Goal: Task Accomplishment & Management: Use online tool/utility

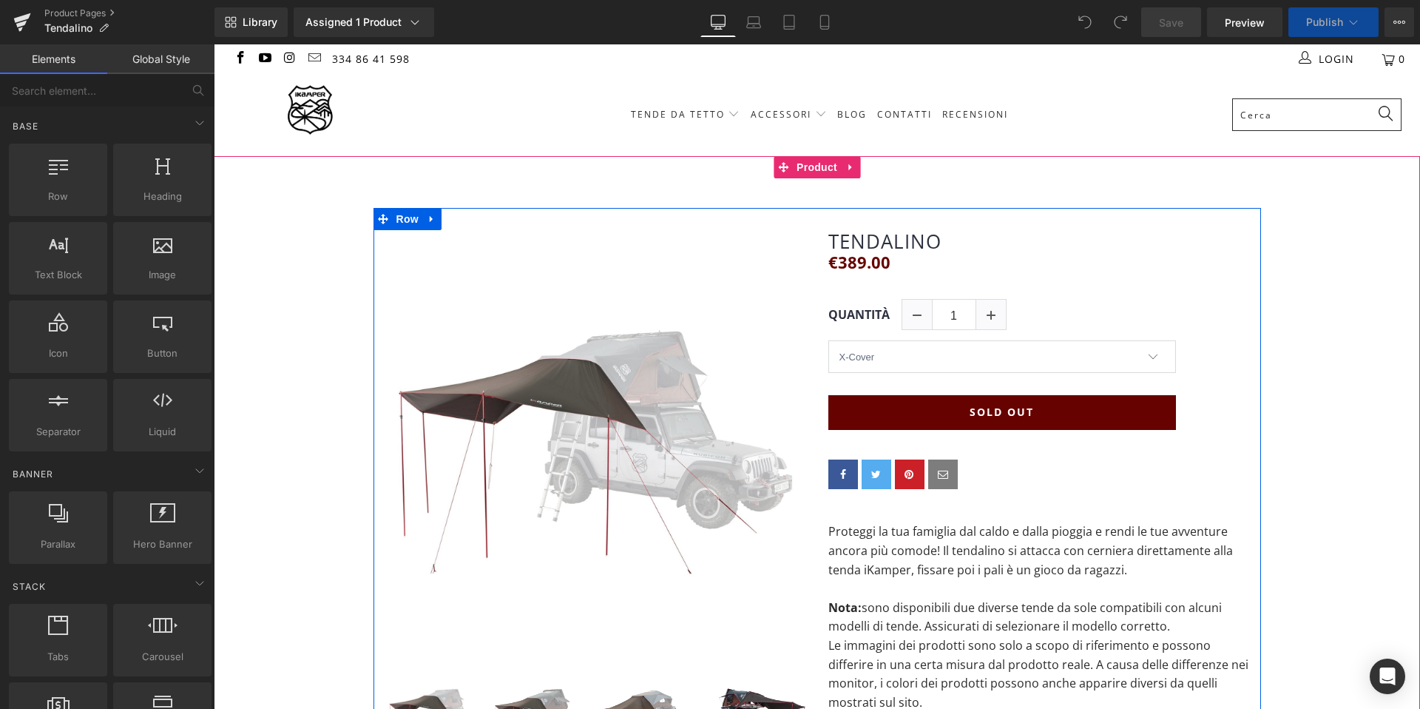
select select "X-Cover"
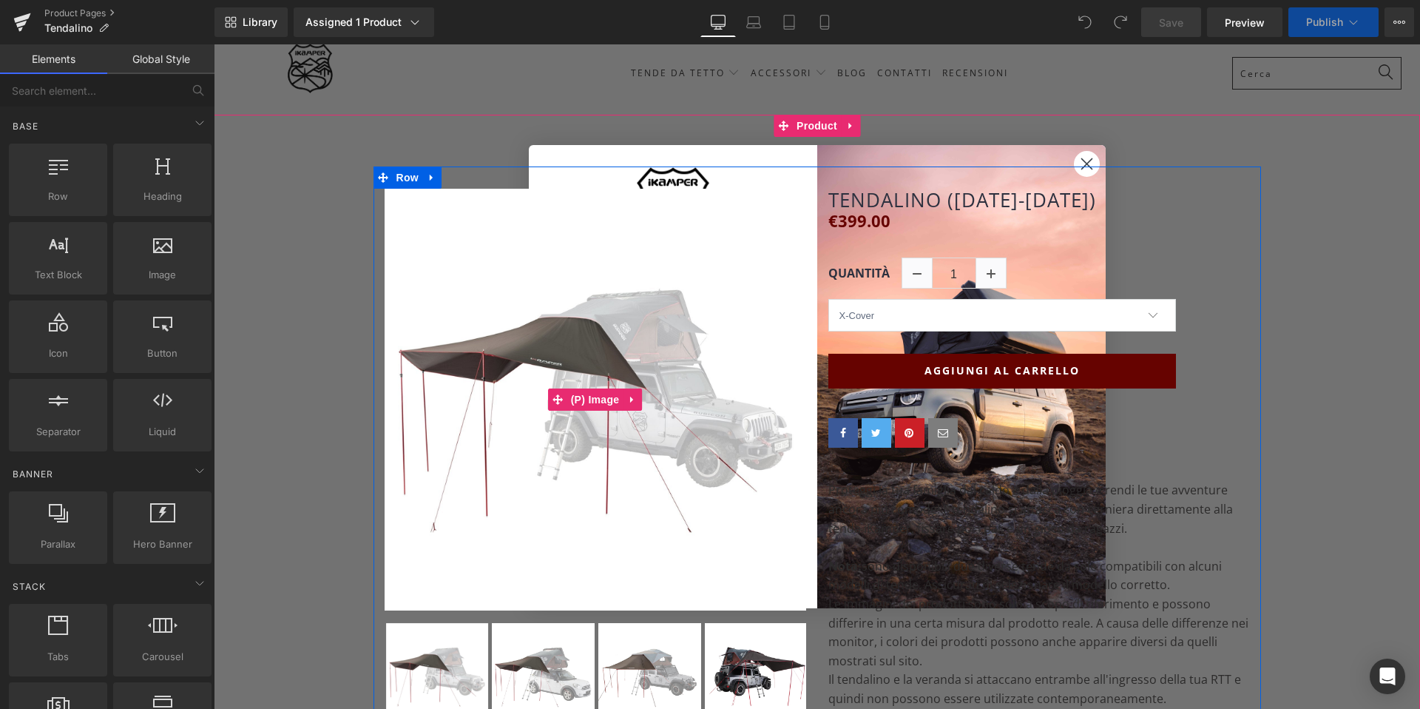
scroll to position [47, 0]
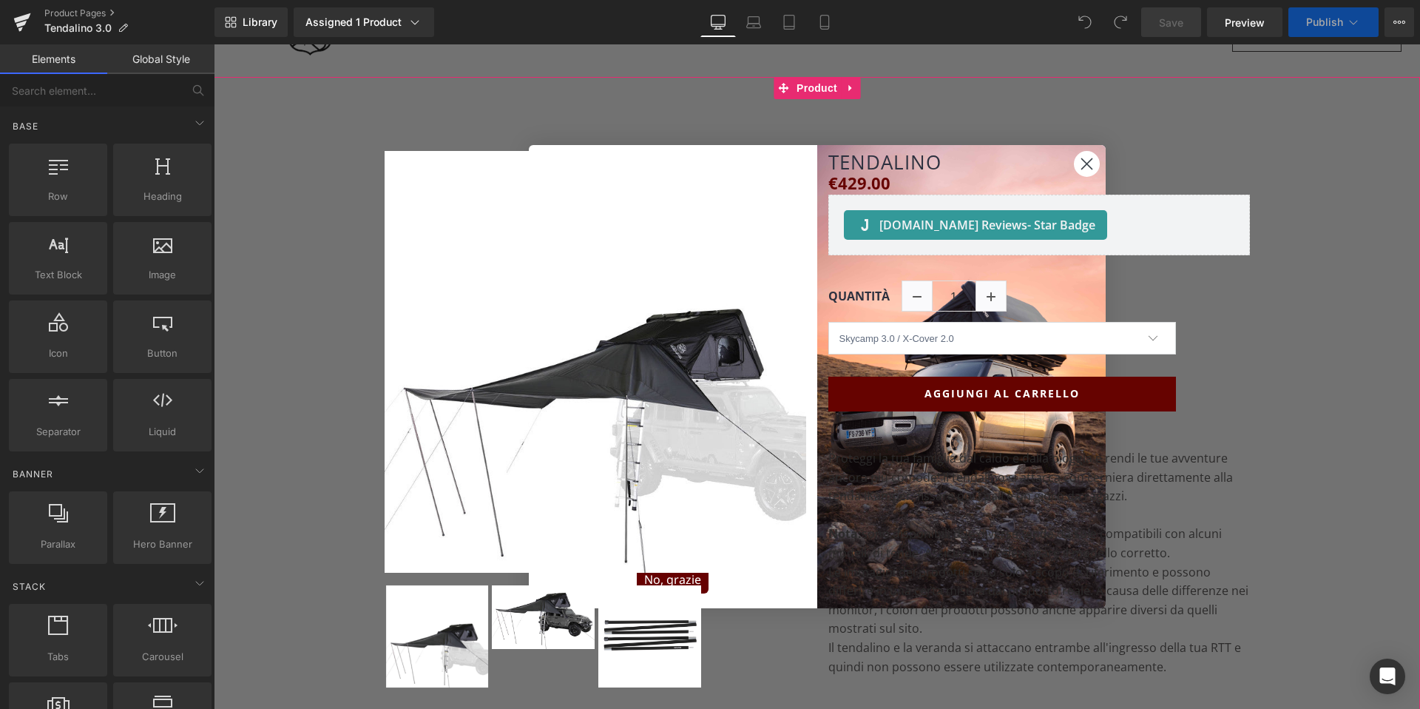
scroll to position [87, 0]
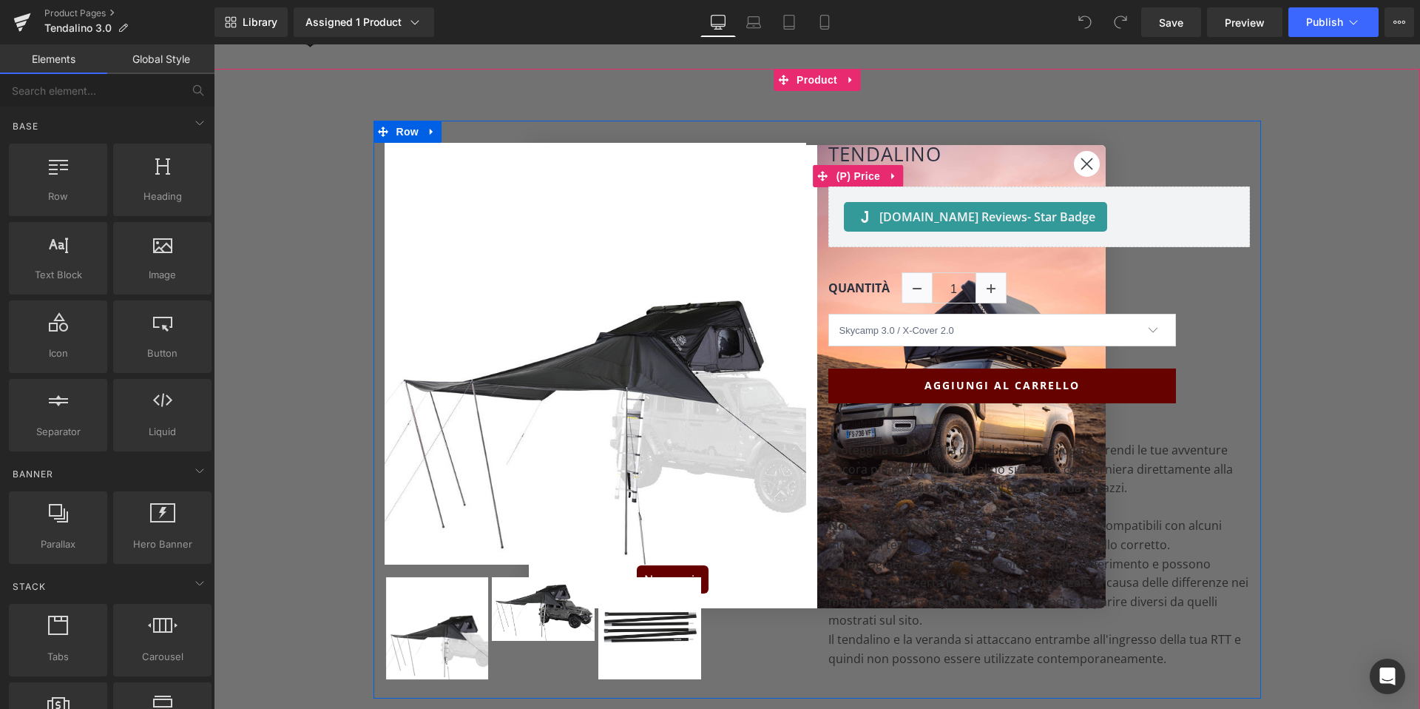
click at [1099, 168] on div "€0 €429.00" at bounding box center [1039, 176] width 422 height 21
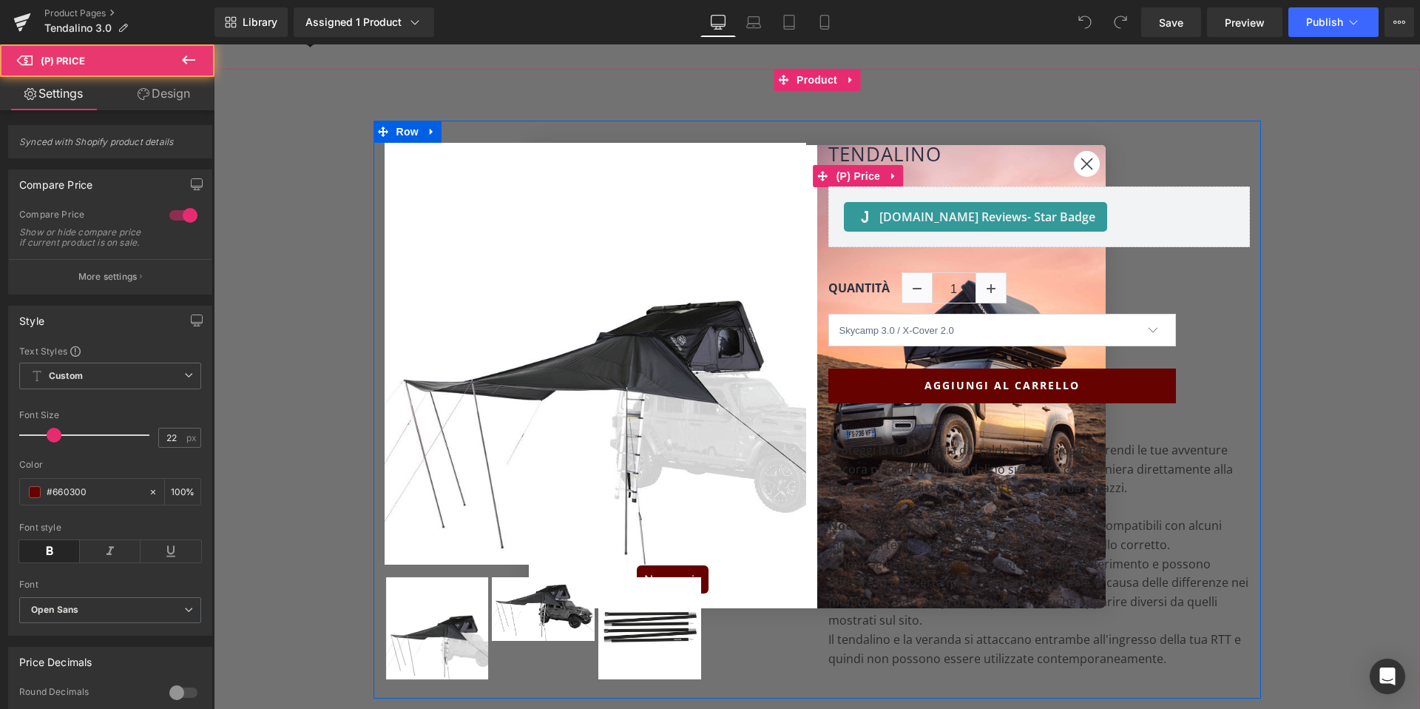
click at [1088, 168] on div "€0 €429.00" at bounding box center [1039, 176] width 422 height 21
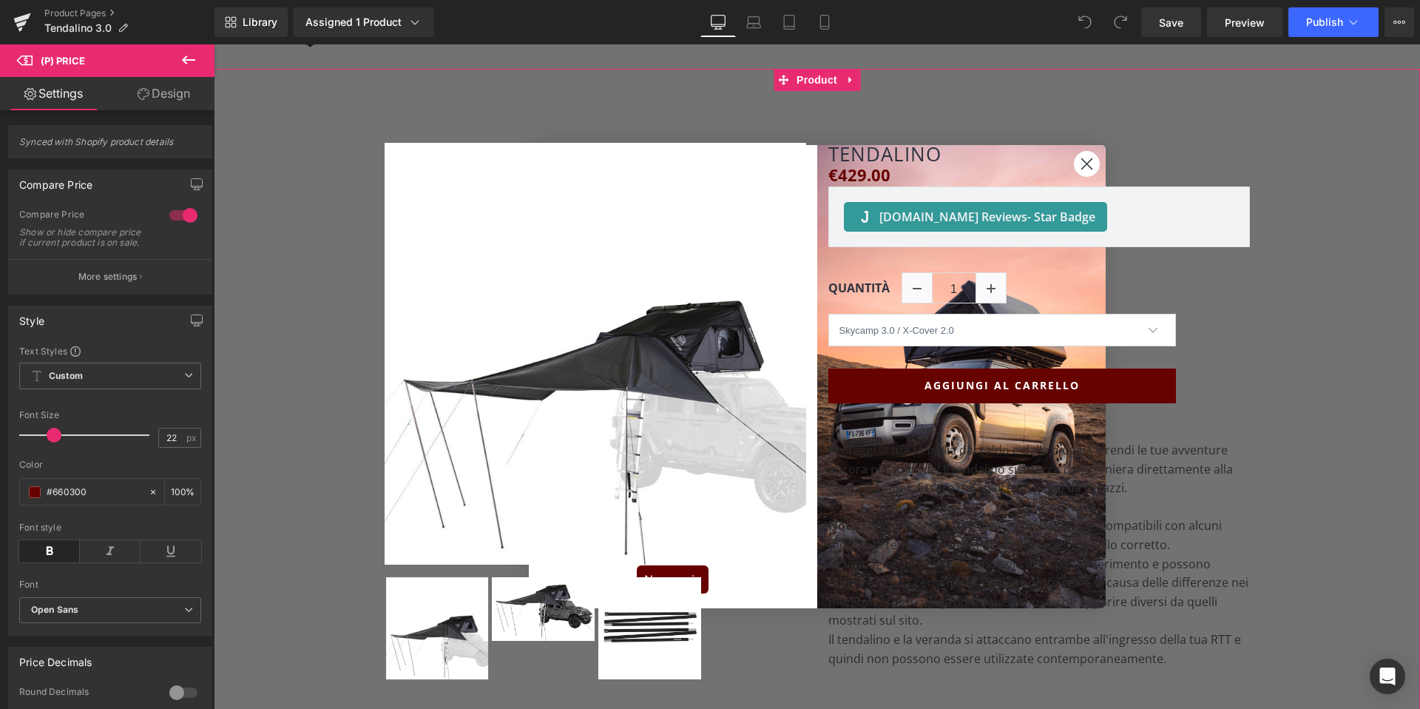
click at [341, 117] on div "(P) Image" at bounding box center [817, 577] width 1206 height 1016
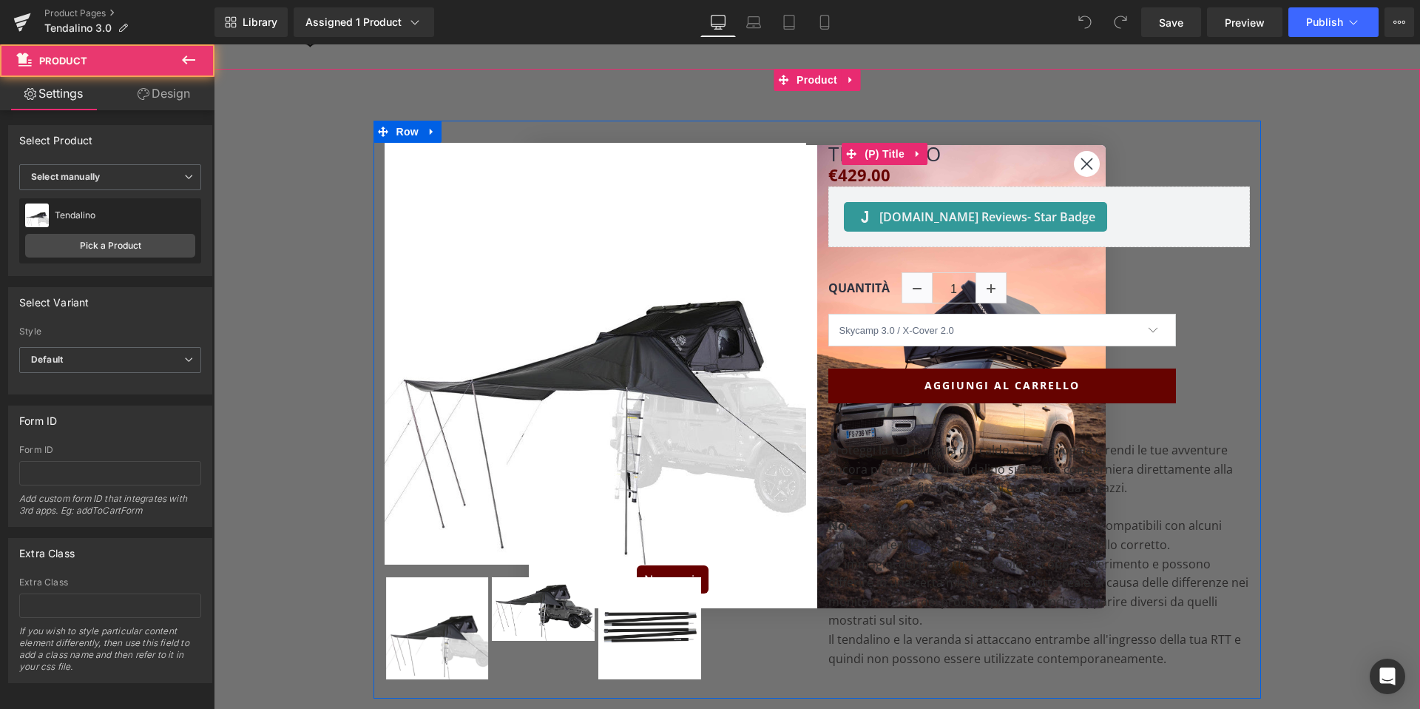
click at [1088, 163] on h1 "Tendalino" at bounding box center [1039, 154] width 422 height 23
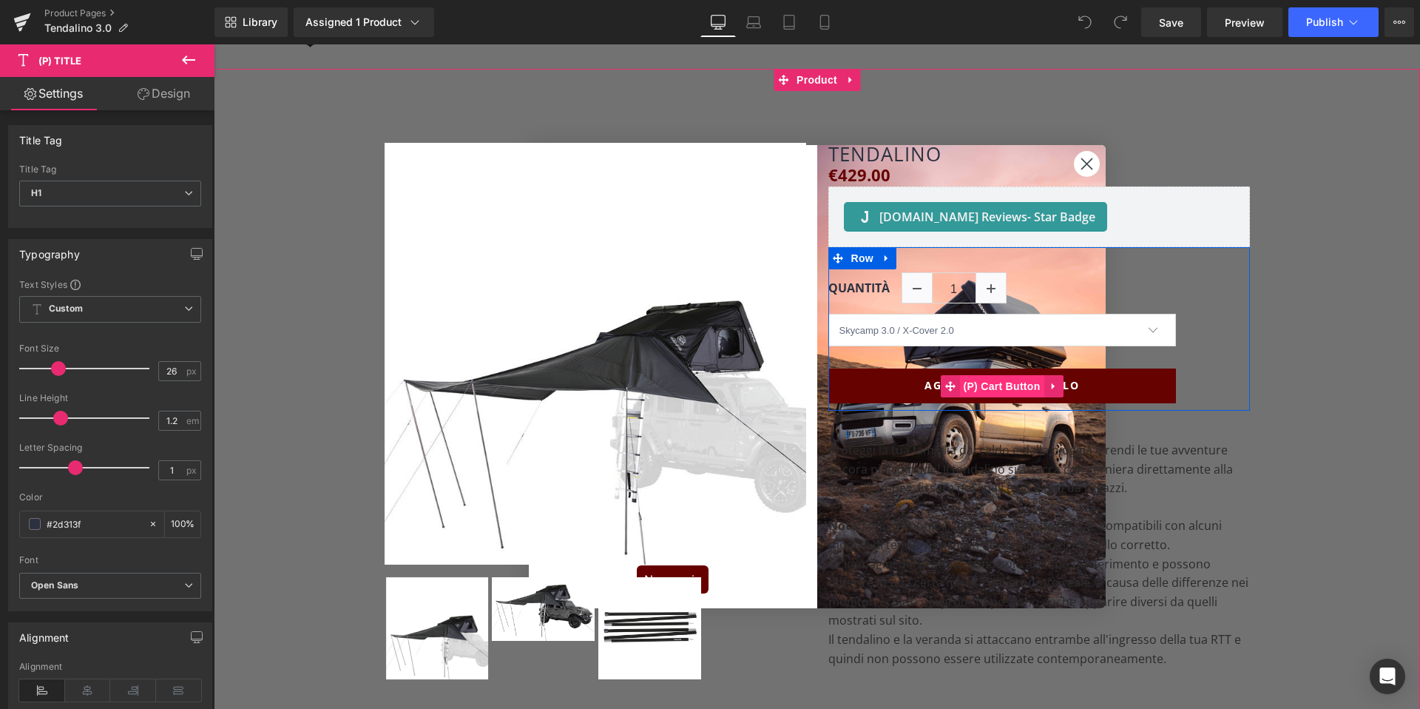
click at [1001, 384] on span "(P) Cart Button" at bounding box center [1001, 386] width 84 height 22
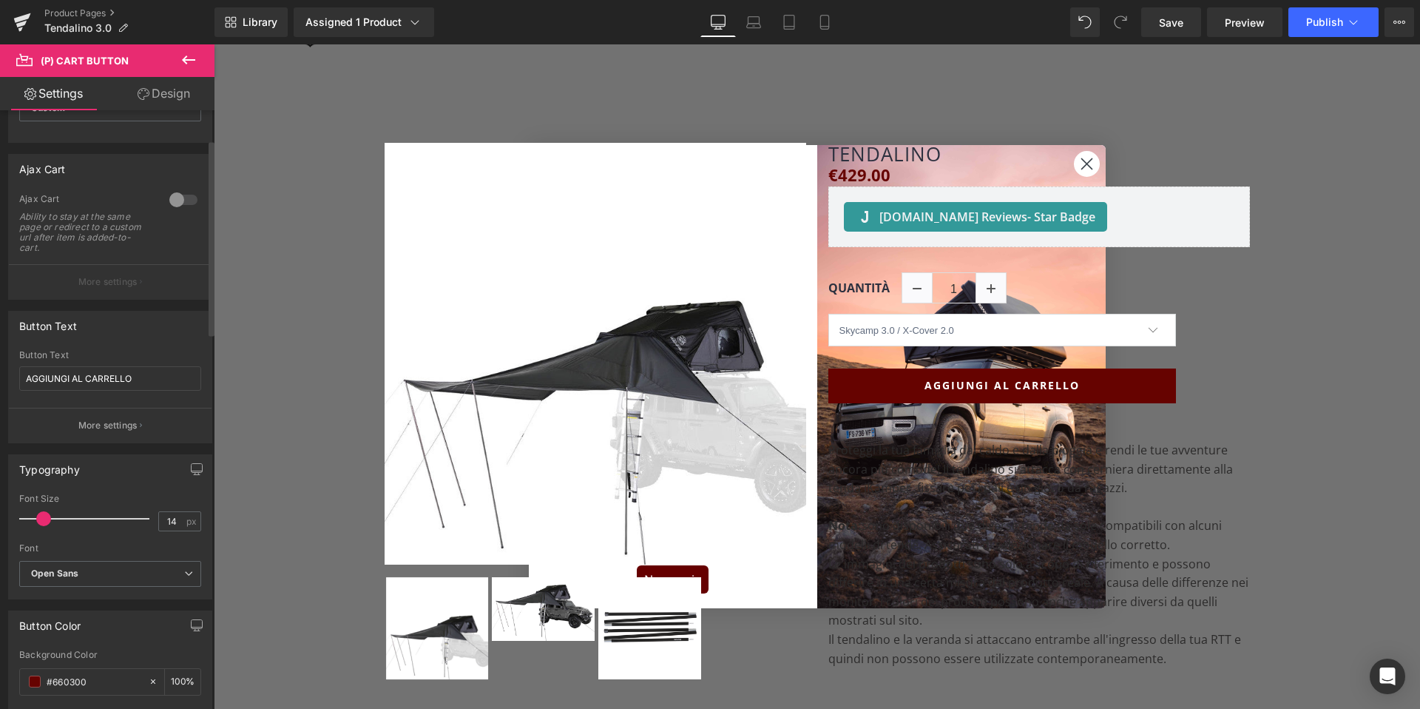
scroll to position [89, 0]
click at [140, 420] on icon "button" at bounding box center [141, 422] width 2 height 7
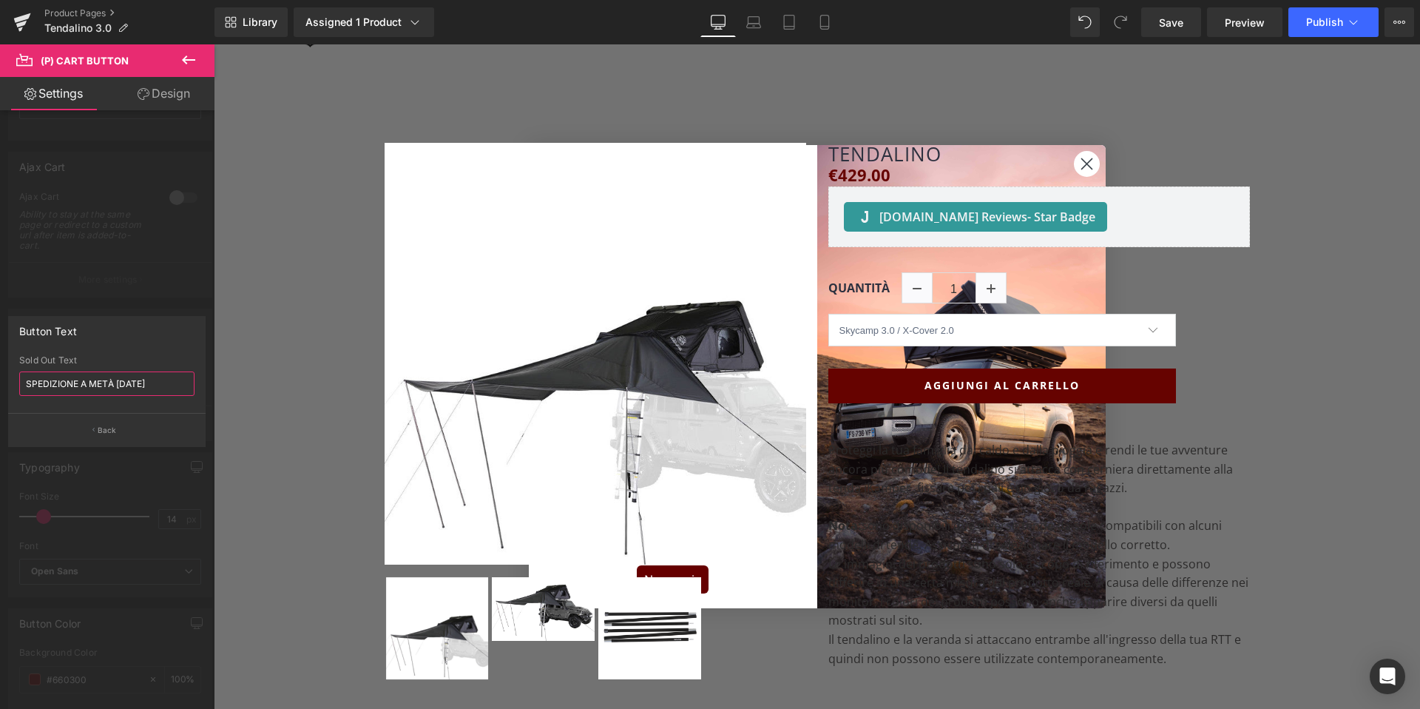
click at [76, 386] on input "SPEDIZIONE A METÀ [DATE]" at bounding box center [106, 383] width 175 height 24
type input "SOLD OUT"
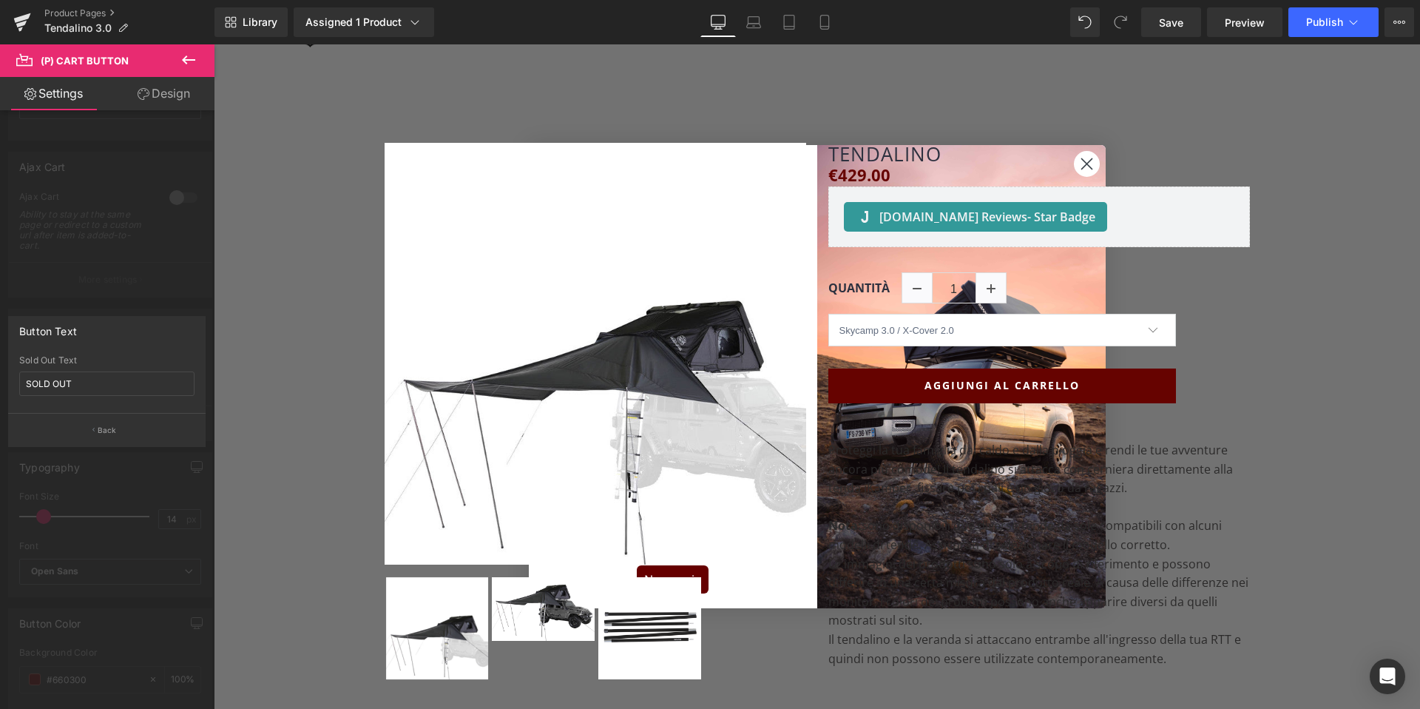
click at [134, 321] on div "Button Text" at bounding box center [107, 331] width 196 height 28
click at [1328, 18] on span "Publish" at bounding box center [1324, 22] width 37 height 12
click at [1186, 22] on link "Save" at bounding box center [1171, 22] width 60 height 30
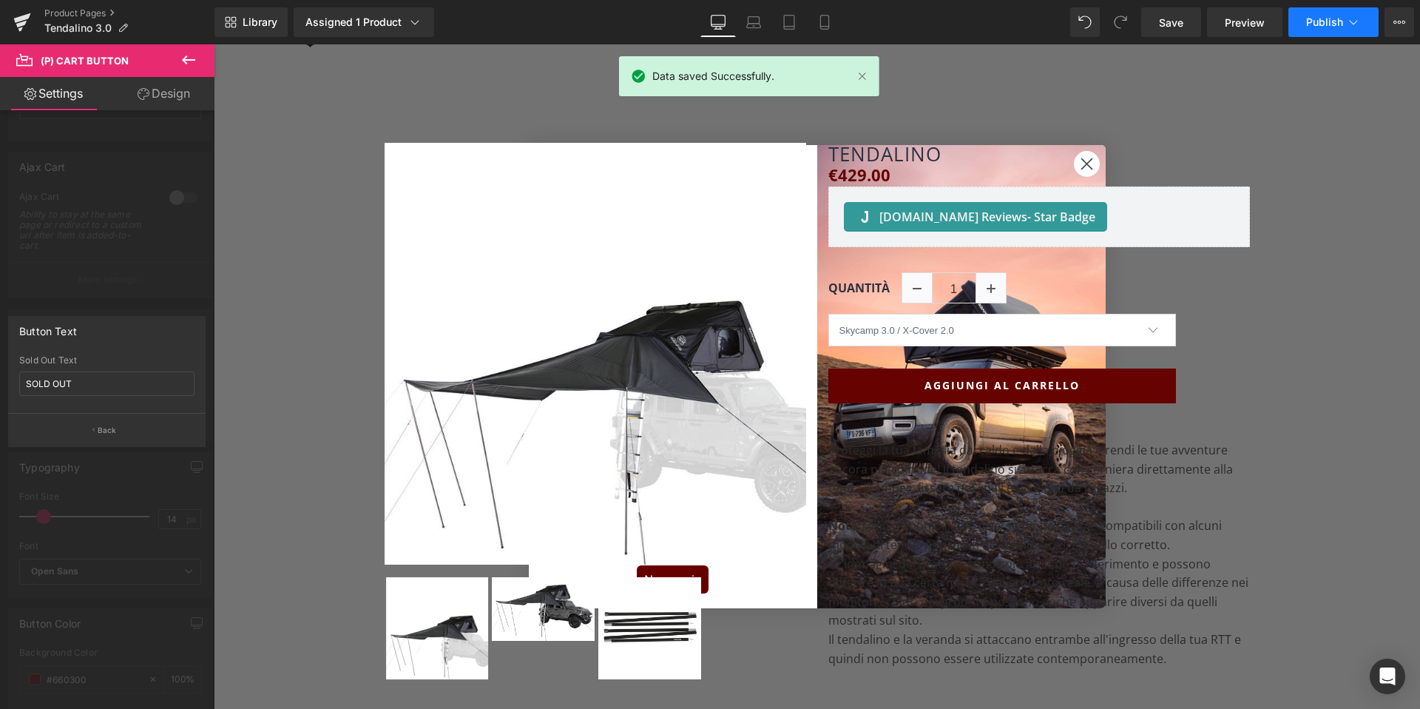
click at [1342, 26] on span "Publish" at bounding box center [1324, 22] width 37 height 12
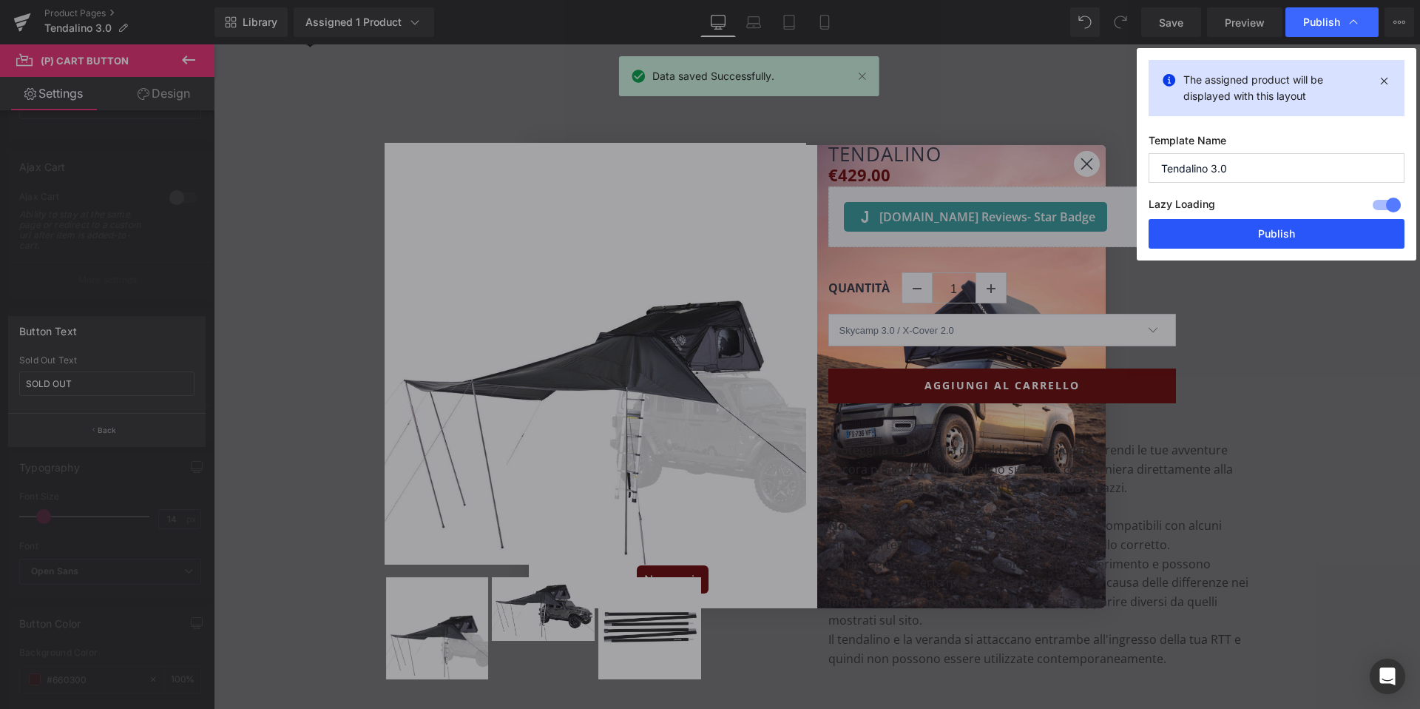
click at [1265, 242] on button "Publish" at bounding box center [1277, 234] width 256 height 30
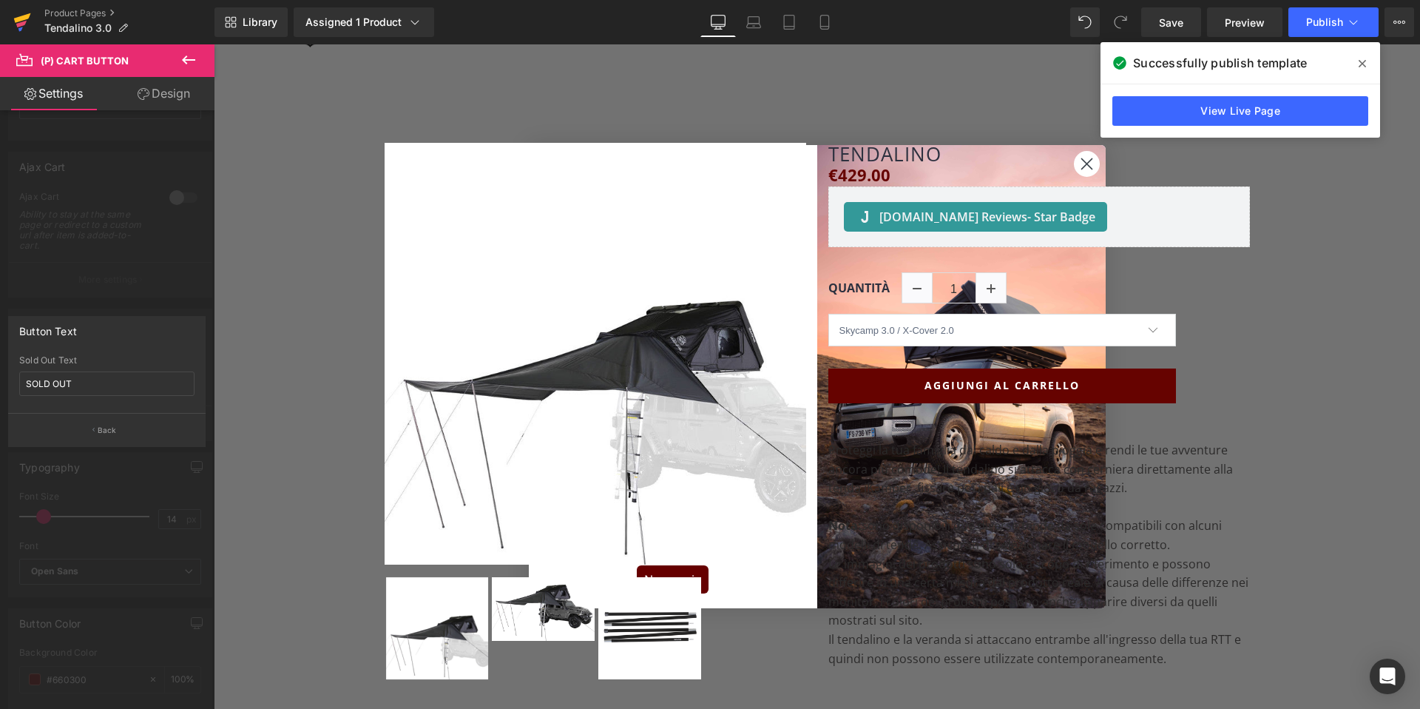
click at [19, 27] on icon at bounding box center [20, 29] width 4 height 4
